Goal: Information Seeking & Learning: Find specific fact

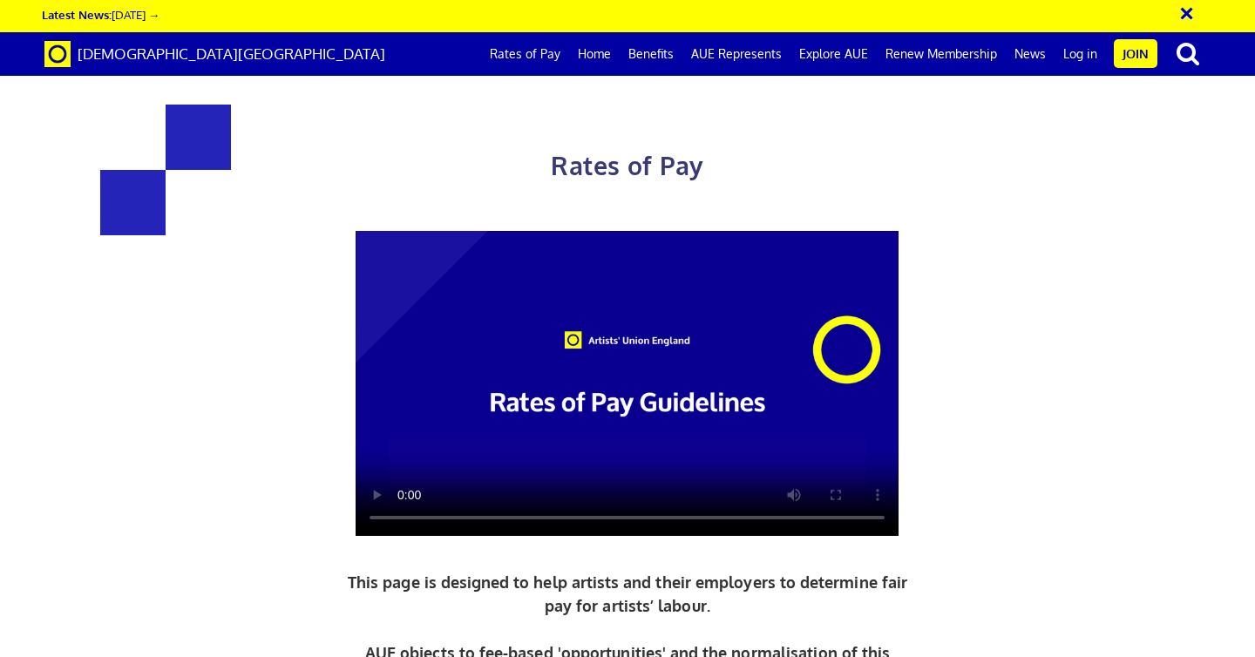
scroll to position [802, 0]
drag, startPoint x: 492, startPoint y: 366, endPoint x: 288, endPoint y: 360, distance: 204.8
copy h3 "£352.01 a day"
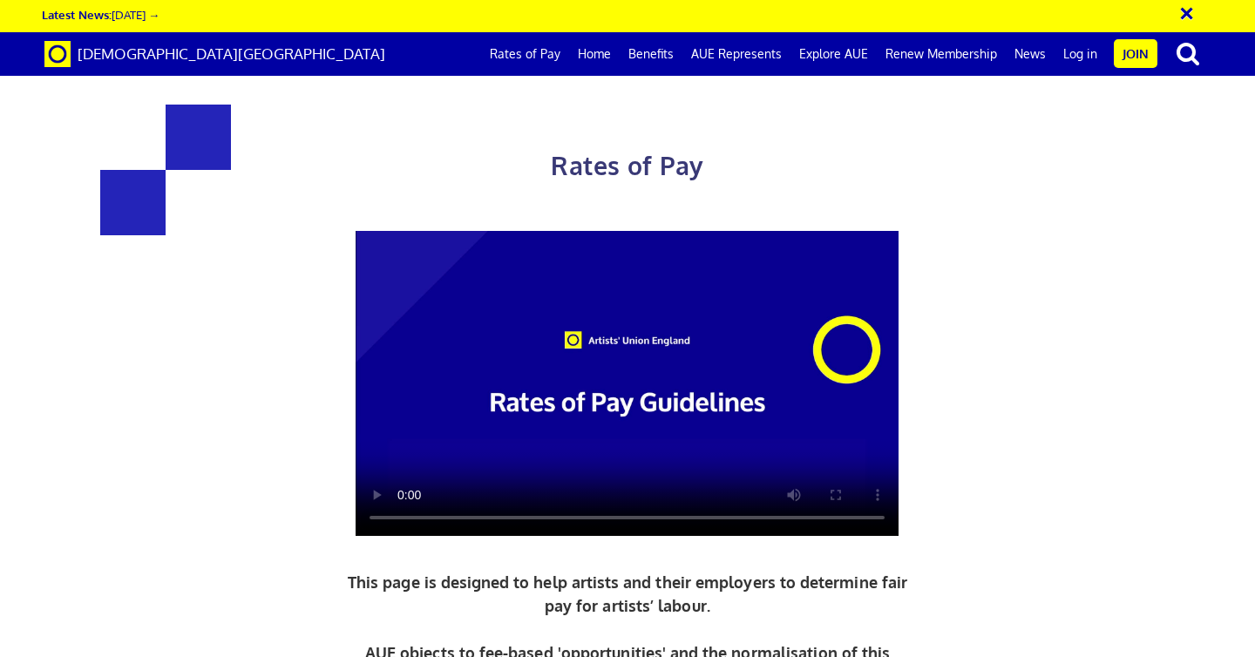
drag, startPoint x: 911, startPoint y: 202, endPoint x: 708, endPoint y: 200, distance: 202.1
drag, startPoint x: 911, startPoint y: 247, endPoint x: 756, endPoint y: 240, distance: 155.3
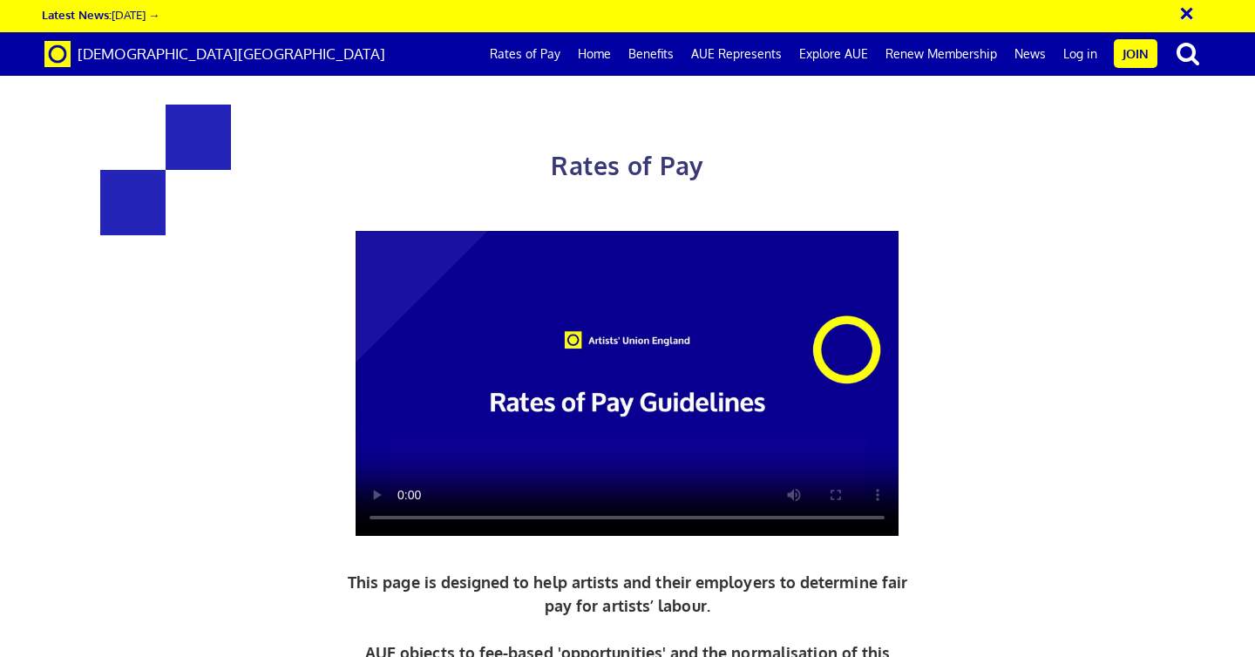
copy span "£156.38 per ½ day"
drag, startPoint x: 483, startPoint y: 440, endPoint x: 264, endPoint y: 431, distance: 218.9
copy h3 "£352.01 a day"
drag, startPoint x: 912, startPoint y: 209, endPoint x: 711, endPoint y: 208, distance: 201.3
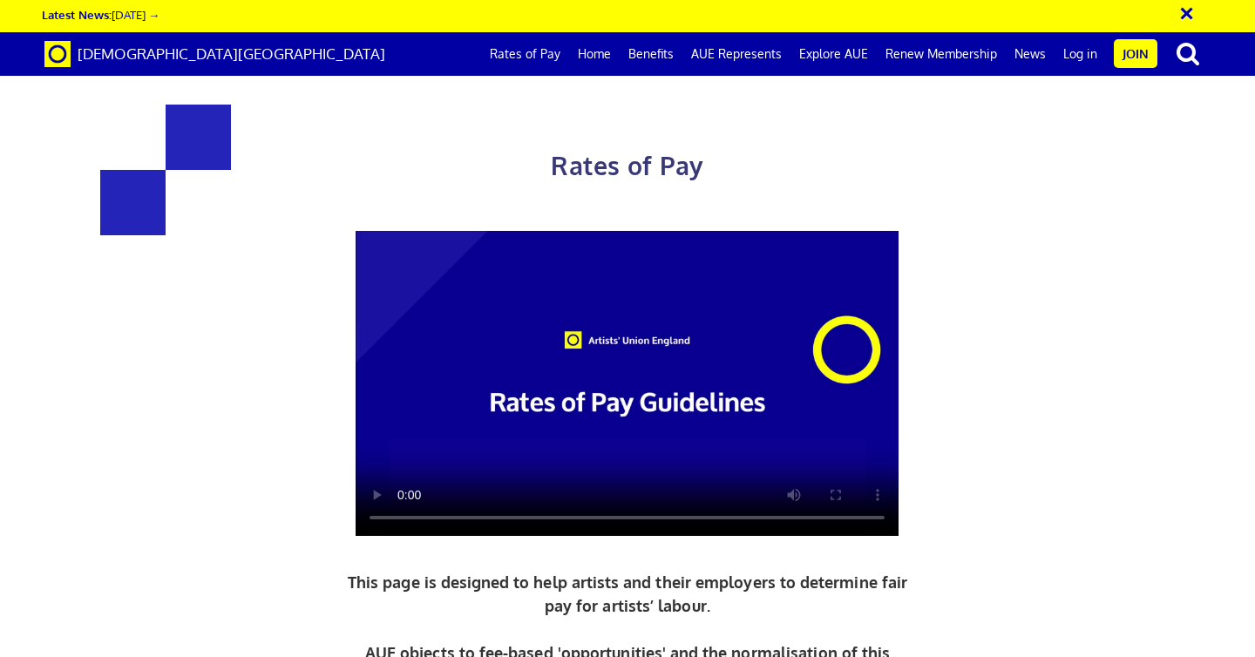
copy h3 "£284.31 a day"
